Goal: Complete application form: Complete application form

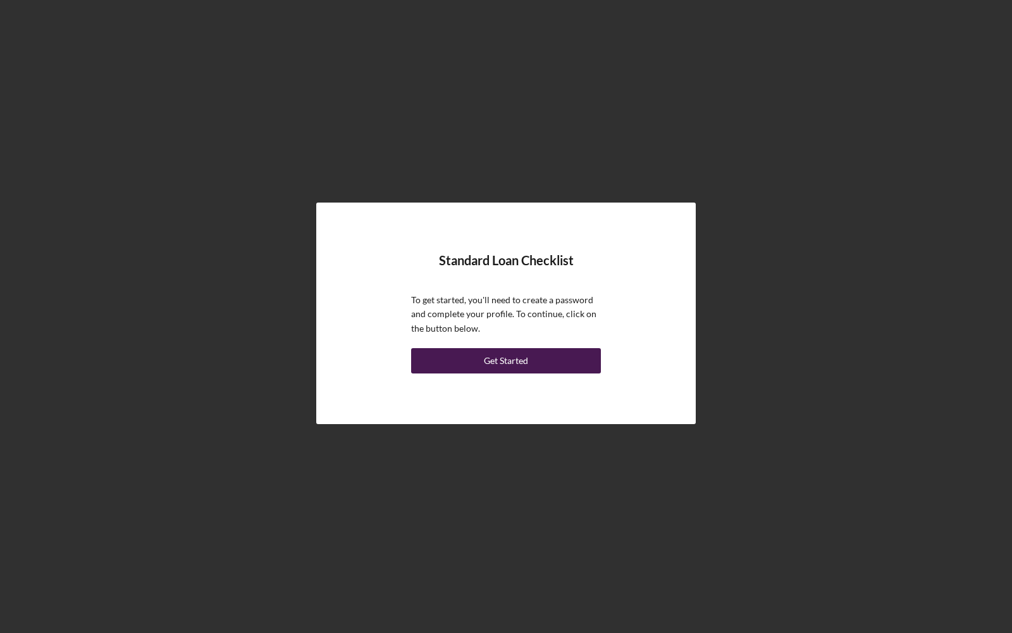
click at [510, 357] on div "Get Started" at bounding box center [506, 360] width 44 height 25
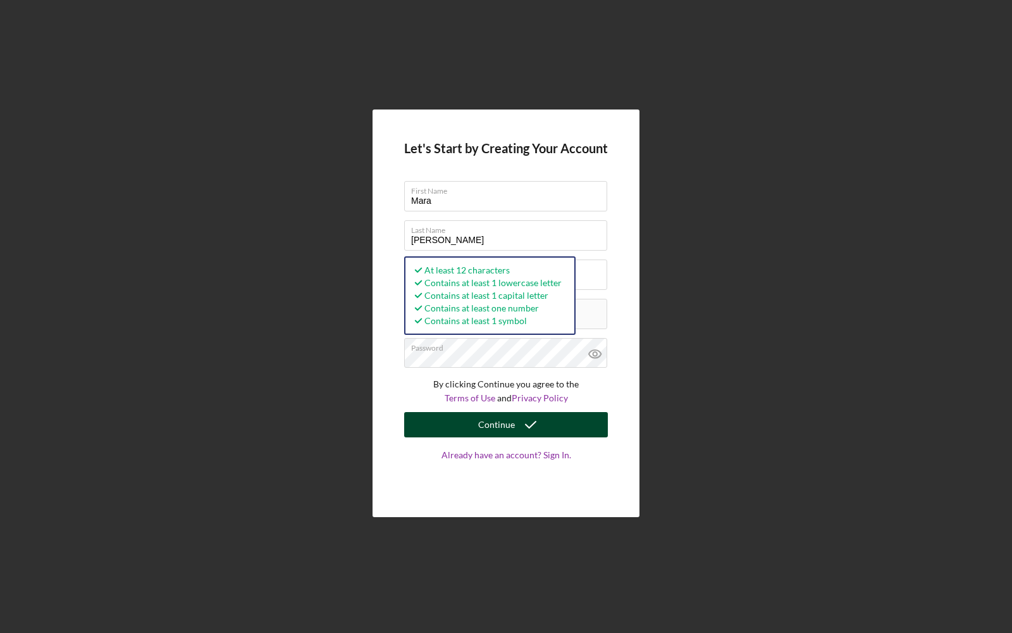
click at [459, 428] on button "Continue" at bounding box center [506, 424] width 204 height 25
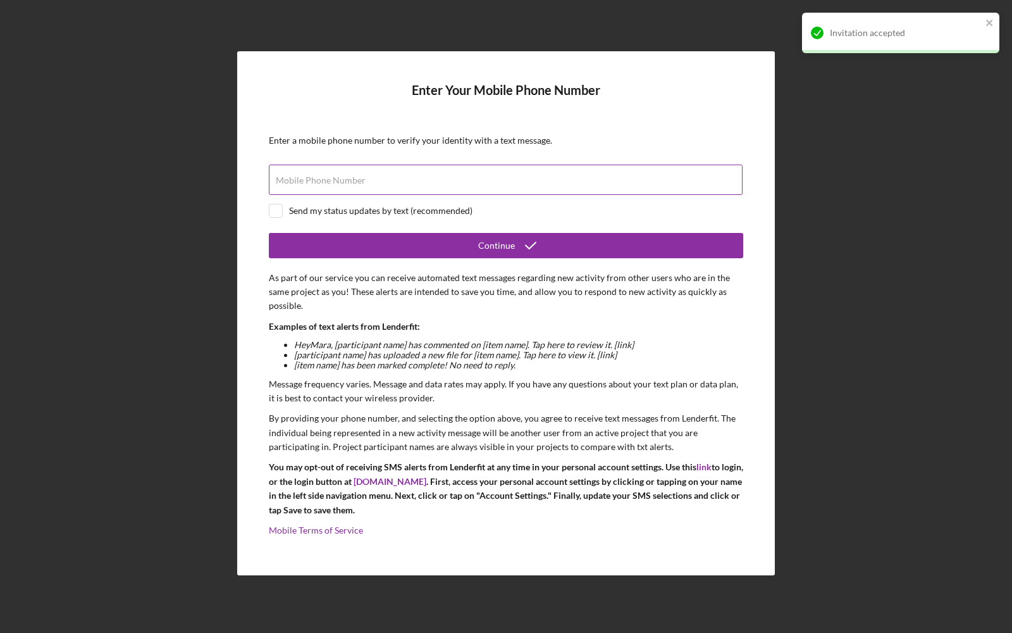
click at [448, 179] on input "Mobile Phone Number" at bounding box center [506, 179] width 474 height 30
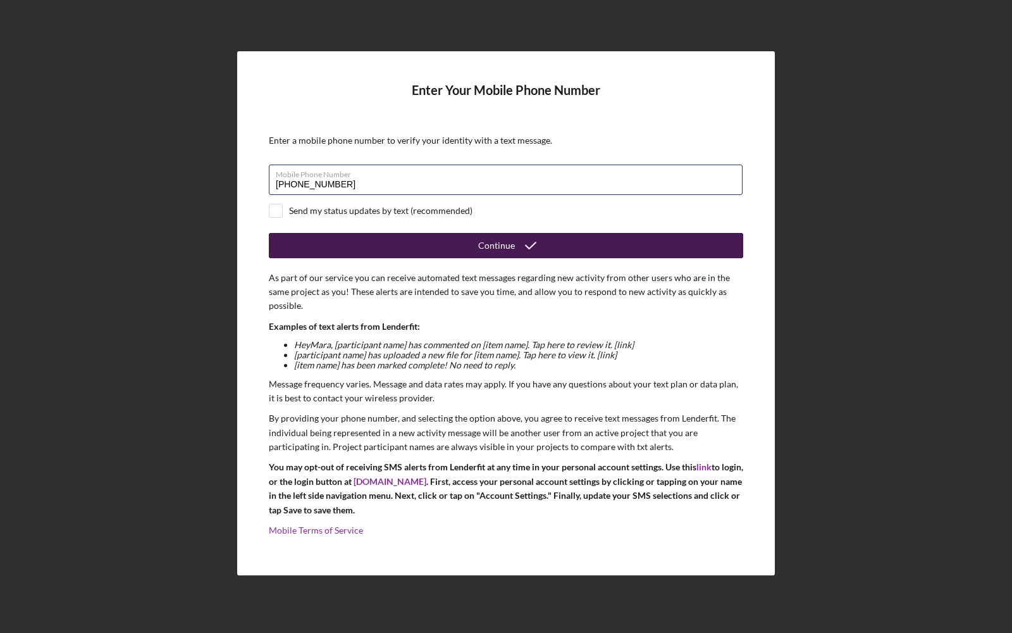
type input "[PHONE_NUMBER]"
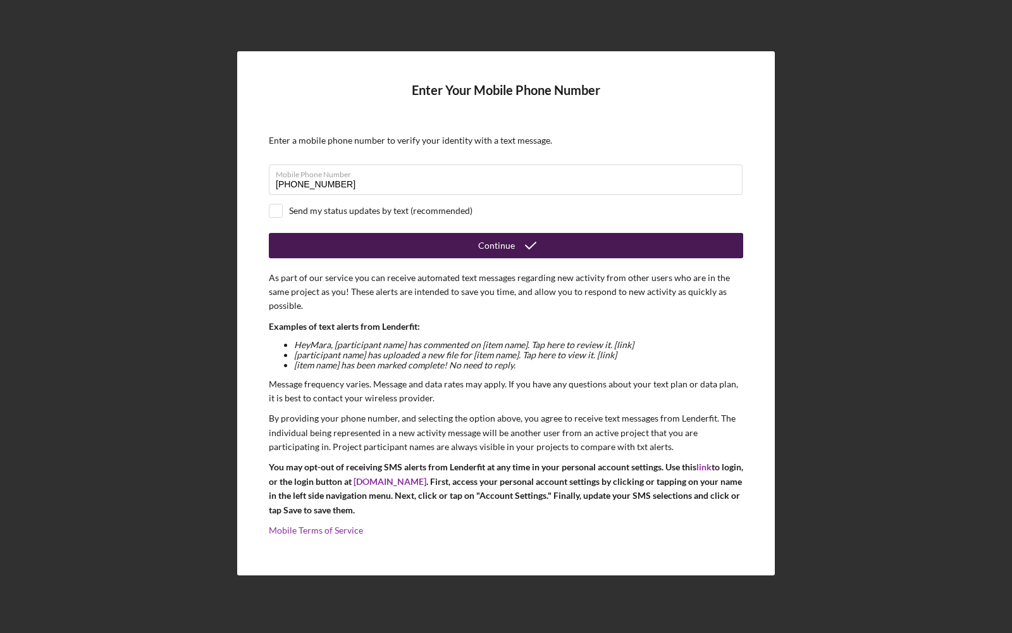
click at [426, 246] on button "Continue" at bounding box center [506, 245] width 474 height 25
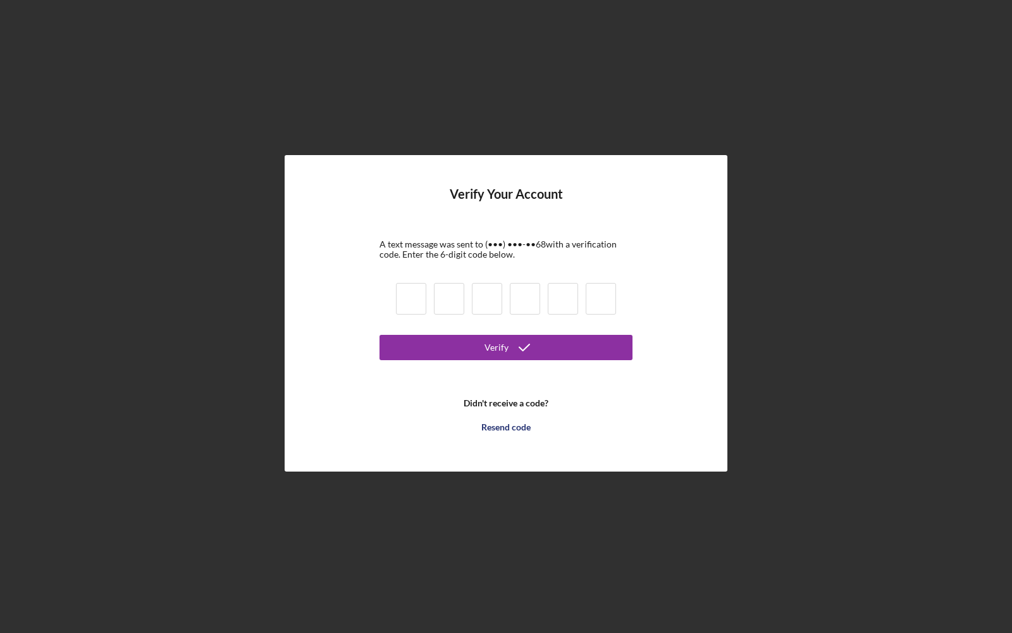
click at [490, 400] on b "Didn't receive a code?" at bounding box center [506, 403] width 85 height 10
click at [495, 425] on div "Resend code" at bounding box center [505, 426] width 49 height 25
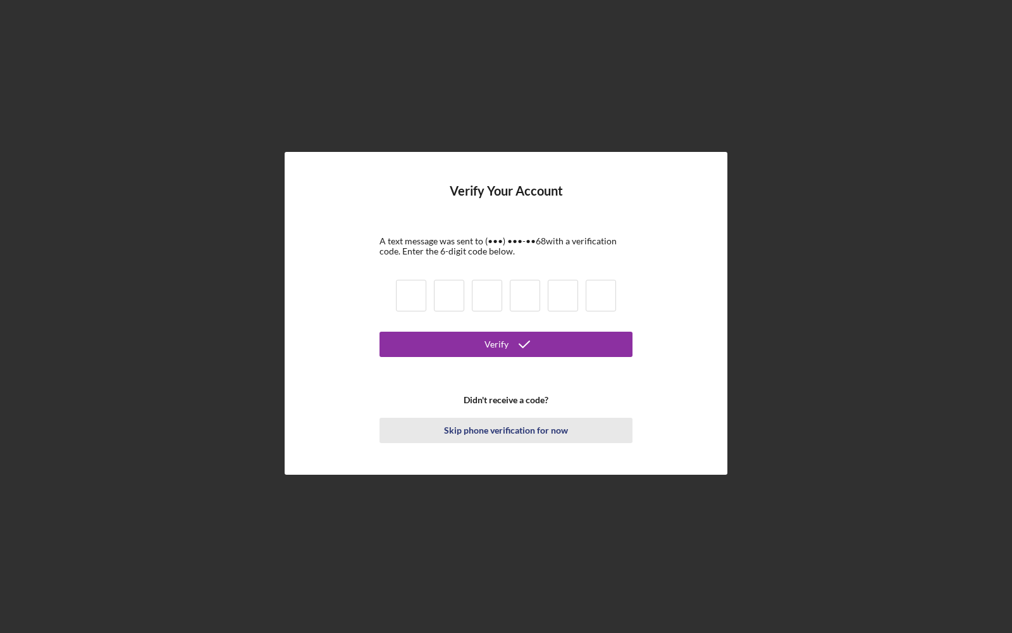
click at [493, 428] on div "Skip phone verification for now" at bounding box center [506, 430] width 124 height 25
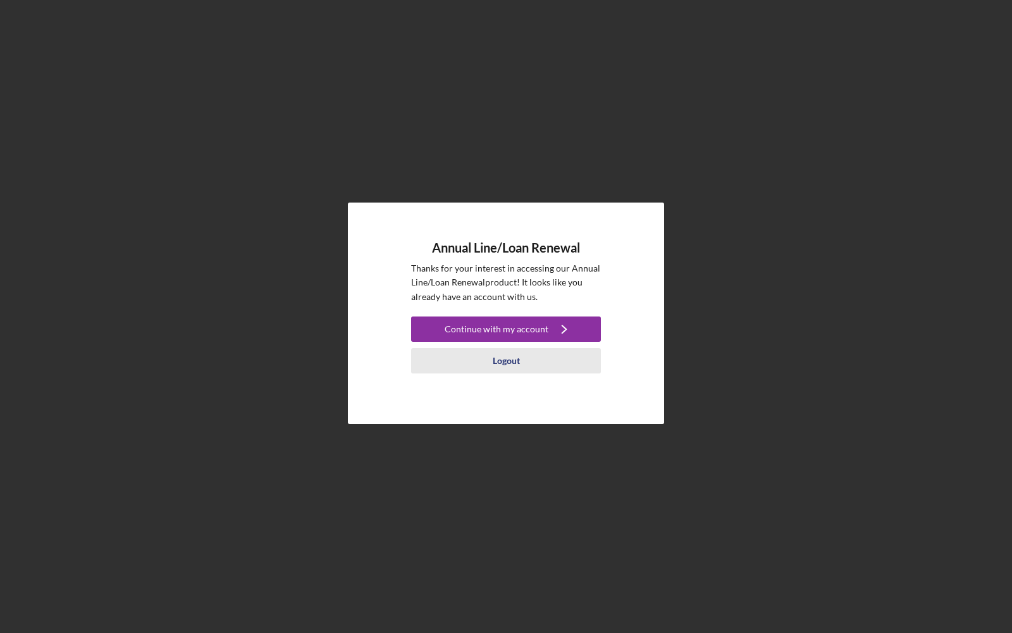
click at [503, 361] on div "Logout" at bounding box center [506, 360] width 27 height 25
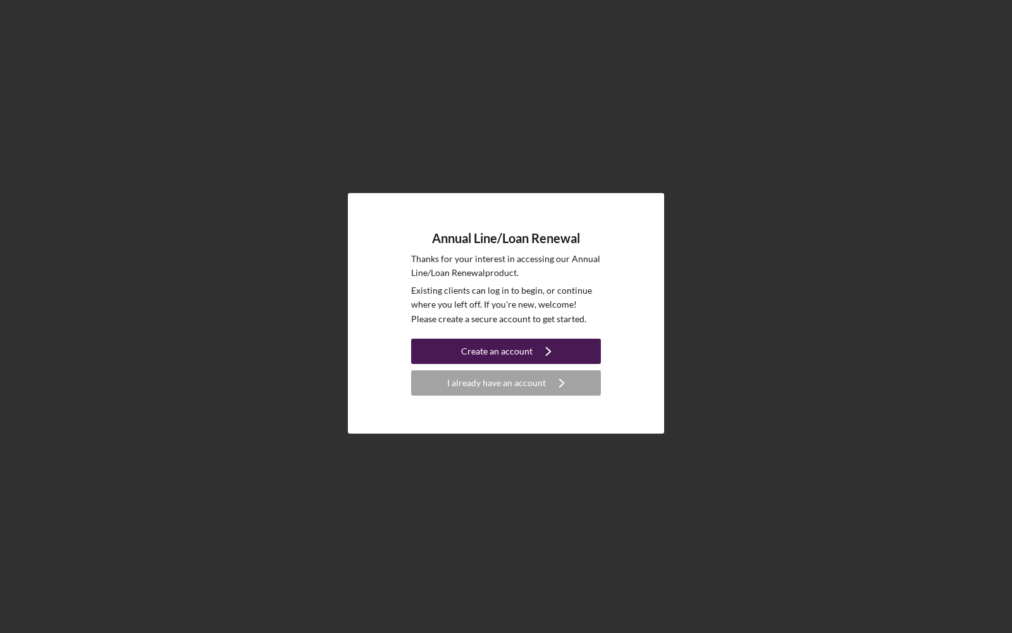
click at [504, 351] on div "Create an account" at bounding box center [496, 350] width 71 height 25
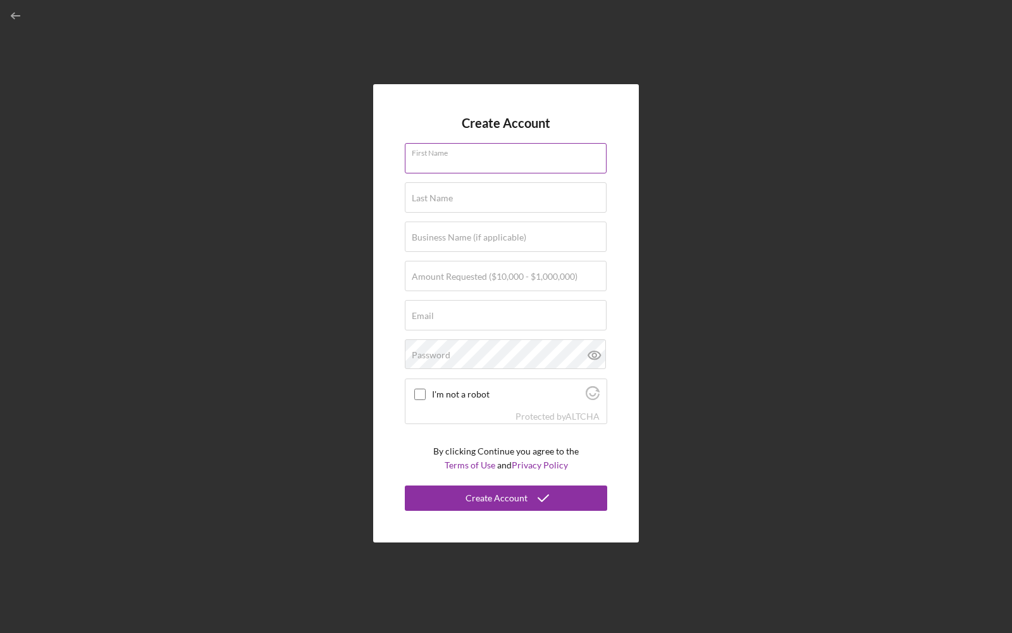
click at [460, 160] on input "First Name" at bounding box center [506, 158] width 202 height 30
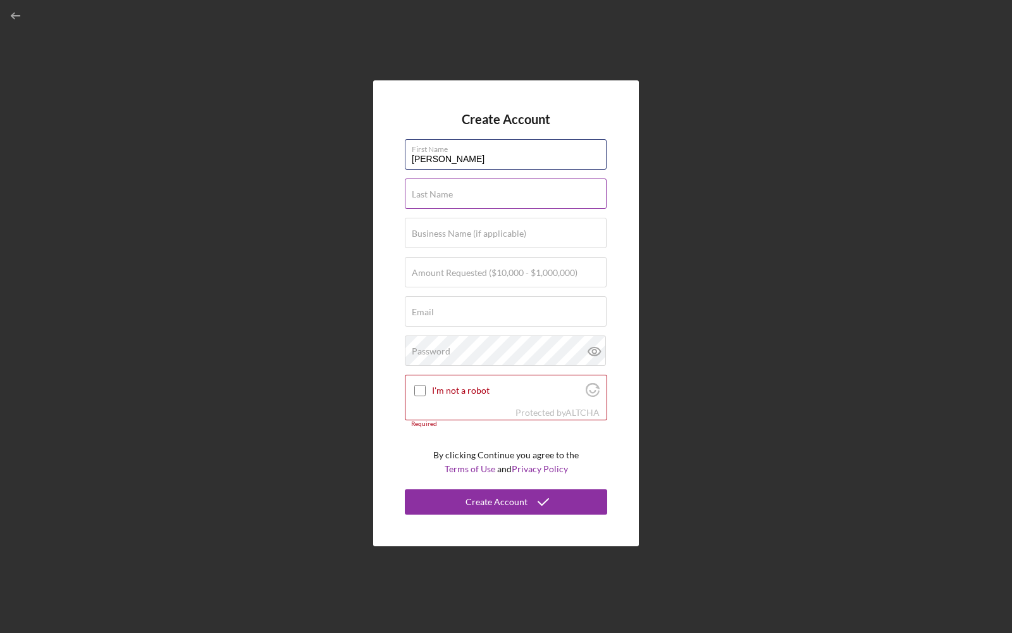
type input "Anna"
click at [462, 197] on input "Last Name" at bounding box center [506, 193] width 202 height 30
type input "Valga"
click at [463, 242] on input "Business Name (if applicable)" at bounding box center [506, 233] width 202 height 30
type input "Hot Dog Hut"
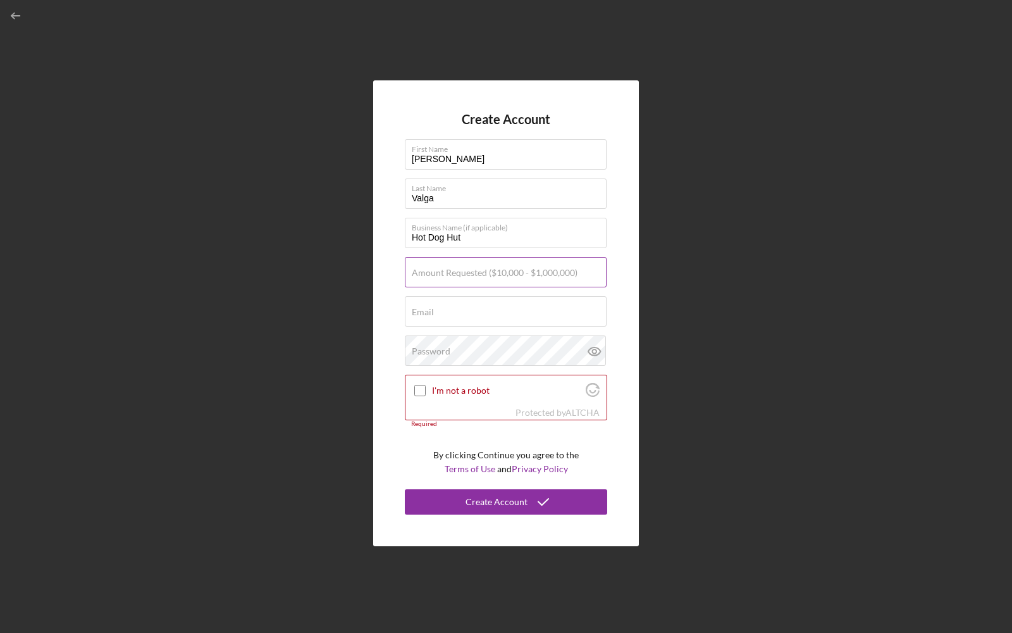
click at [474, 273] on label "Amount Requested ($10,000 - $1,000,000)" at bounding box center [495, 273] width 166 height 10
click at [474, 273] on input "Amount Requested ($10,000 - $1,000,000)" at bounding box center [506, 272] width 202 height 30
type input "$10,000"
click at [465, 307] on div "Email Required" at bounding box center [506, 312] width 202 height 32
type input "lfdemobiz+dogshut@gmail.com"
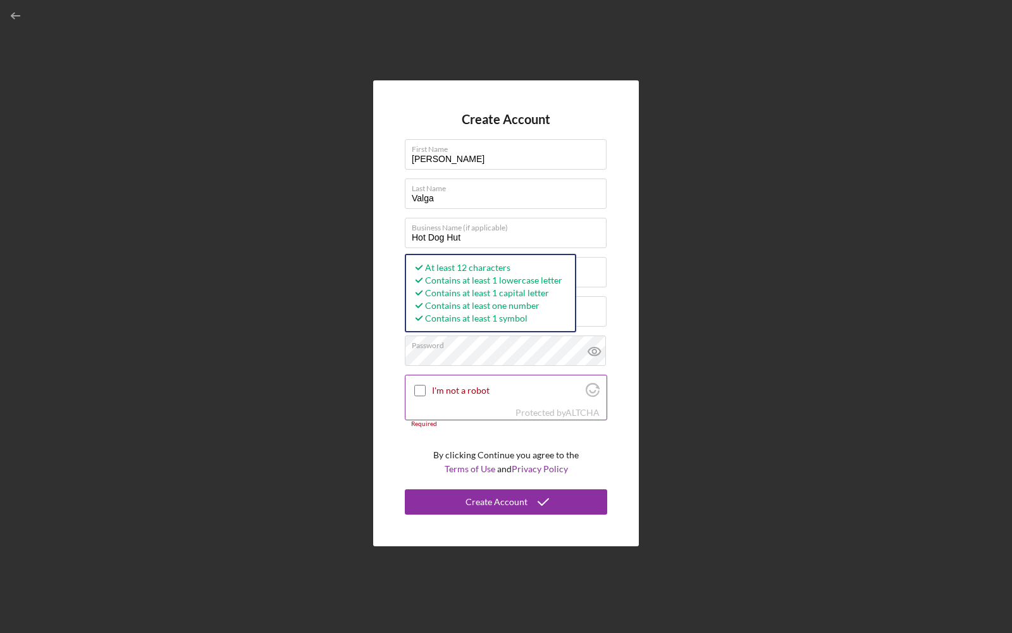
click at [419, 392] on input "I'm not a robot" at bounding box center [419, 390] width 11 height 11
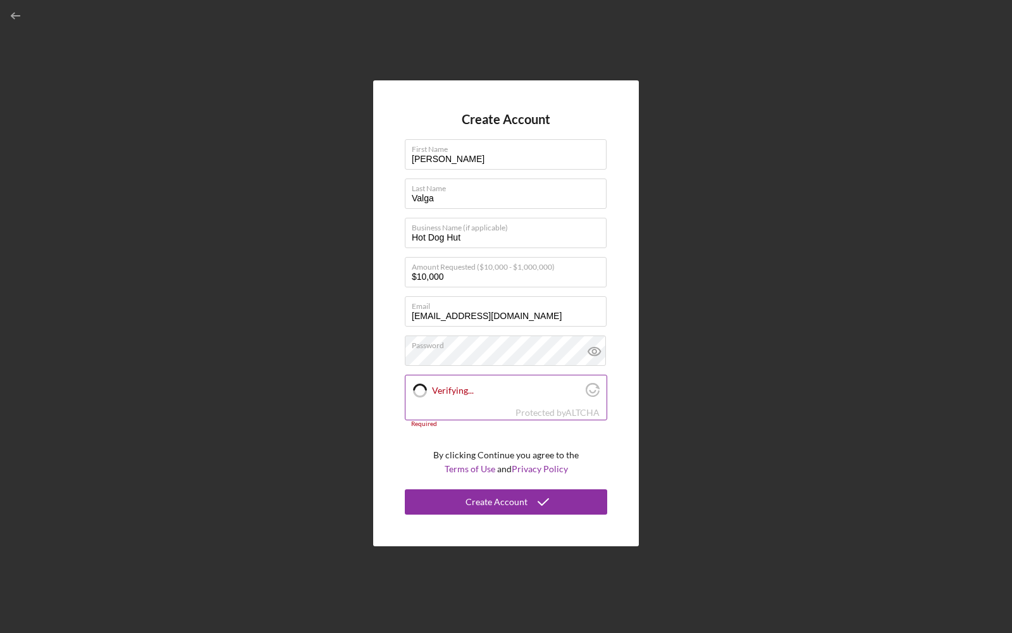
checkbox input "true"
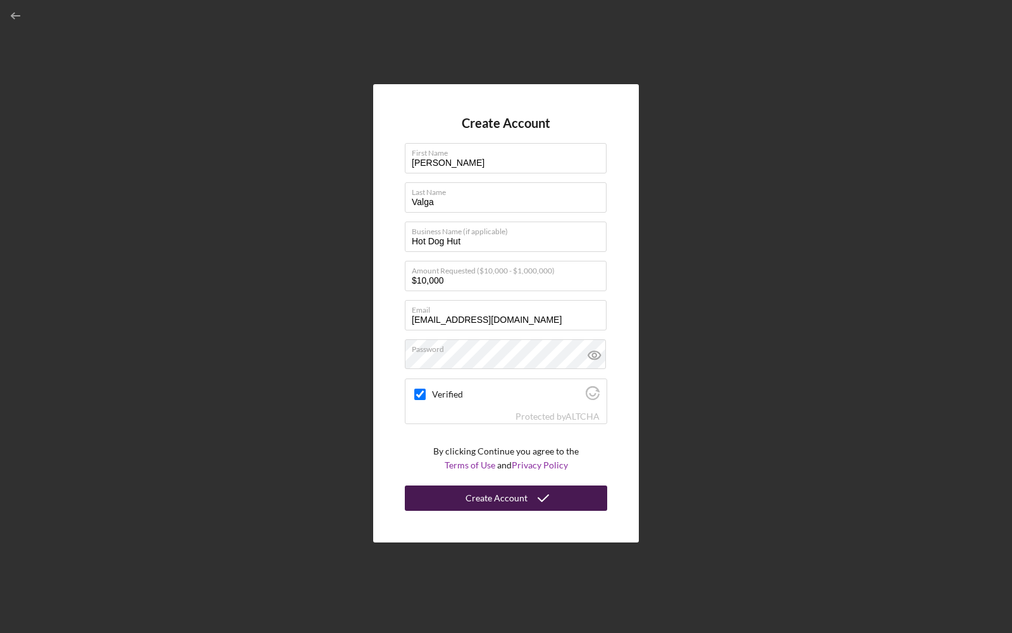
click at [519, 497] on div "Create Account" at bounding box center [497, 497] width 62 height 25
